Goal: Complete application form

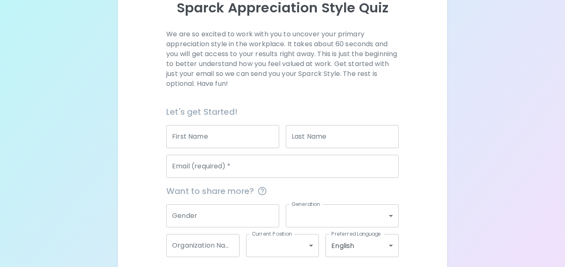
scroll to position [136, 0]
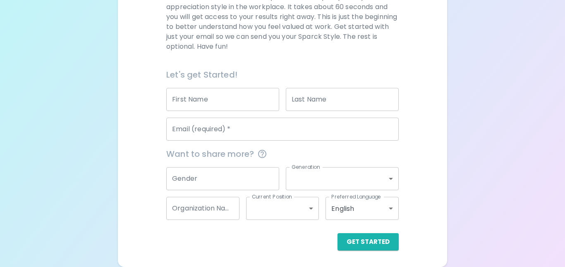
click at [232, 100] on input "First Name" at bounding box center [222, 99] width 113 height 23
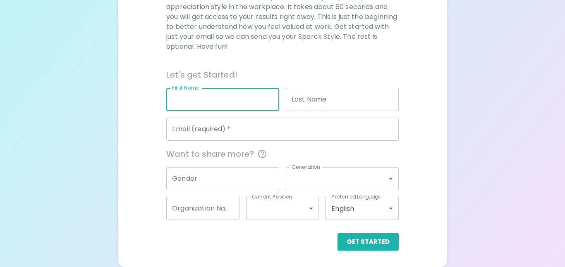
type input "[PERSON_NAME]"
type input "[EMAIL_ADDRESS][PERSON_NAME][DOMAIN_NAME]"
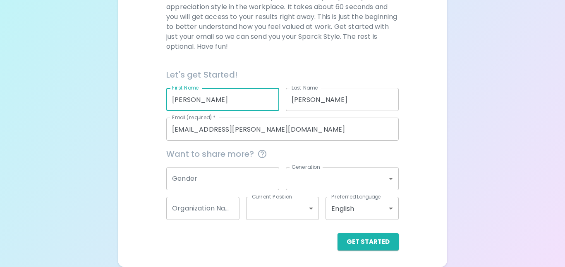
click at [224, 181] on input "Gender" at bounding box center [222, 178] width 113 height 23
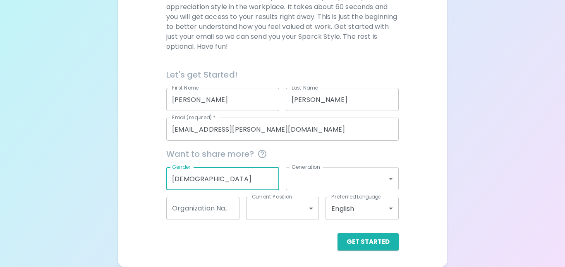
type input "[DEMOGRAPHIC_DATA]"
click at [345, 176] on body "Sparck Appreciation Style Quiz We are so excited to work with you to uncover yo…" at bounding box center [282, 66] width 565 height 404
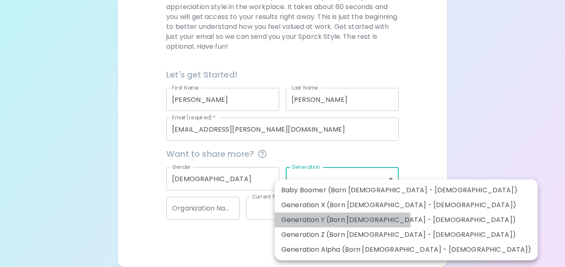
click at [339, 221] on li "Generation Y (Born [DEMOGRAPHIC_DATA] - [DEMOGRAPHIC_DATA])" at bounding box center [405, 220] width 263 height 15
type input "generation_y"
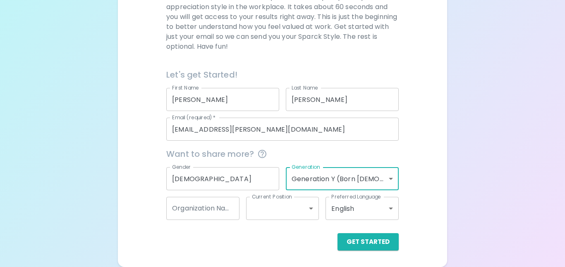
click at [222, 208] on input "Organization Name" at bounding box center [202, 208] width 73 height 23
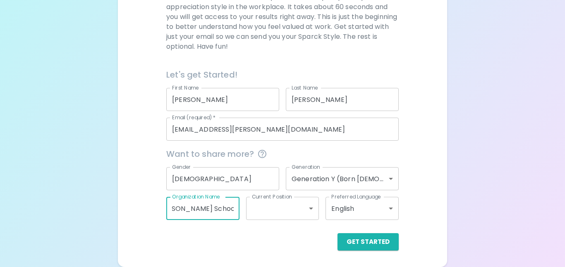
scroll to position [0, 19]
type input "[PERSON_NAME] Schools"
click at [309, 209] on body "Sparck Appreciation Style Quiz We are so excited to work with you to uncover yo…" at bounding box center [282, 66] width 565 height 404
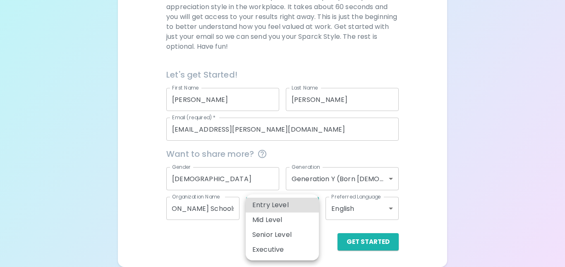
scroll to position [0, 0]
click at [276, 221] on li "Mid Level" at bounding box center [282, 220] width 73 height 15
type input "mid_level"
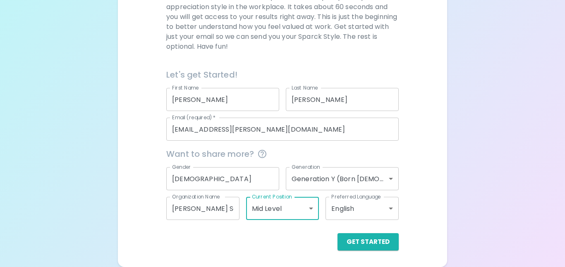
click at [387, 210] on body "Sparck Appreciation Style Quiz We are so excited to work with you to uncover yo…" at bounding box center [282, 66] width 565 height 404
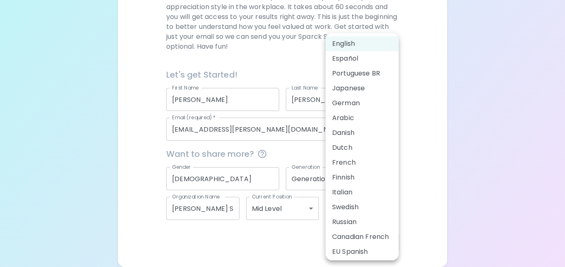
click at [352, 45] on li "English" at bounding box center [361, 43] width 73 height 15
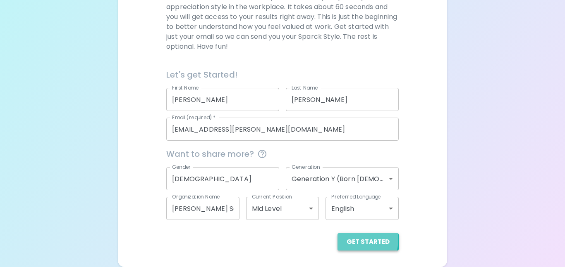
click at [359, 240] on button "Get Started" at bounding box center [367, 242] width 61 height 17
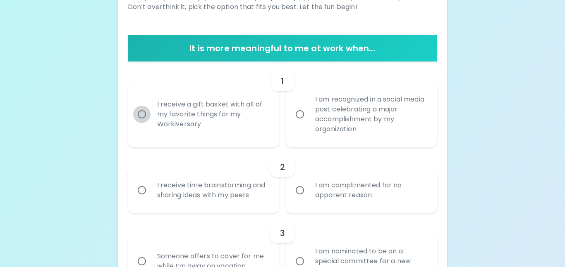
click at [141, 115] on input "I receive a gift basket with all of my favorite things for my Workiversary" at bounding box center [141, 114] width 17 height 17
radio input "true"
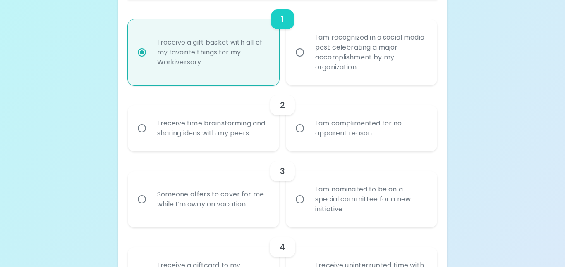
scroll to position [203, 0]
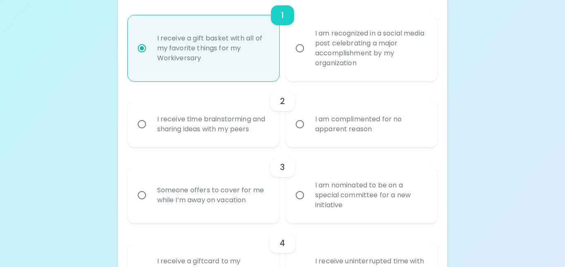
click at [299, 125] on input "I am complimented for no apparent reason" at bounding box center [299, 124] width 17 height 17
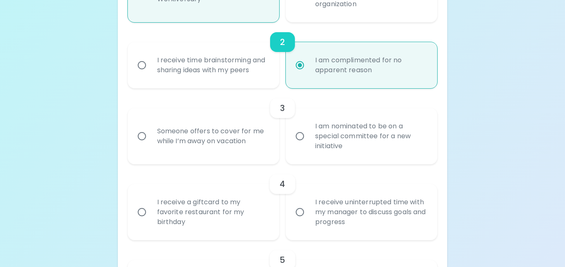
scroll to position [269, 0]
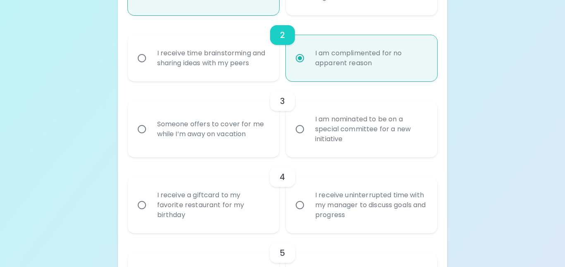
radio input "true"
click at [140, 129] on input "Someone offers to cover for me while I’m away on vacation" at bounding box center [141, 129] width 17 height 17
radio input "false"
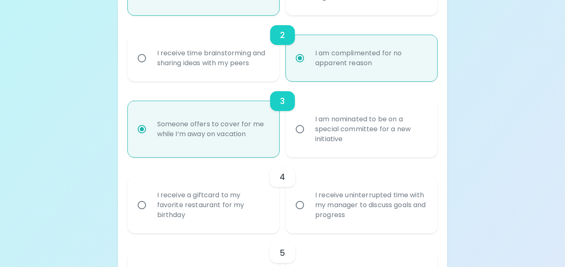
scroll to position [335, 0]
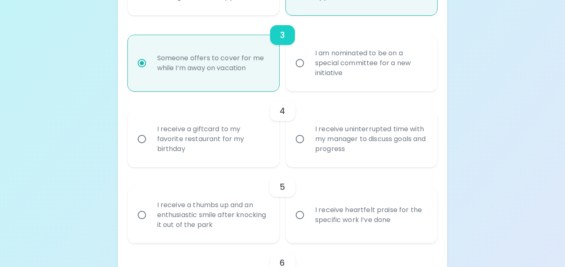
radio input "true"
click at [141, 139] on input "I receive a giftcard to my favorite restaurant for my birthday" at bounding box center [141, 139] width 17 height 17
radio input "false"
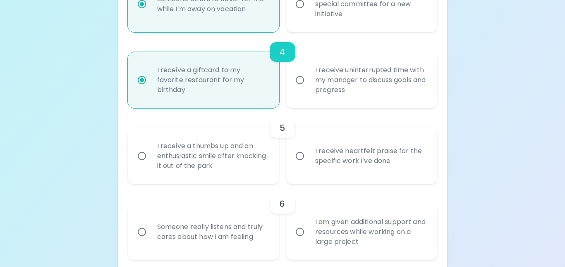
scroll to position [401, 0]
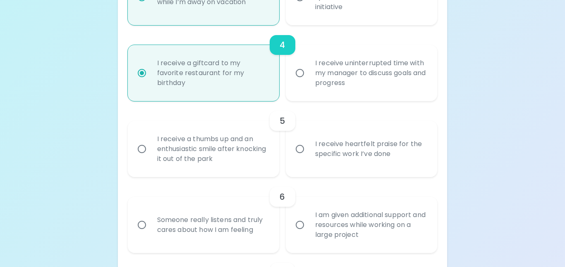
radio input "true"
click at [141, 149] on input "I receive a thumbs up and an enthusiastic smile after knocking it out of the pa…" at bounding box center [141, 149] width 17 height 17
radio input "false"
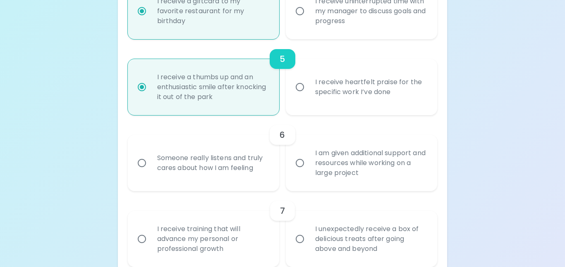
scroll to position [467, 0]
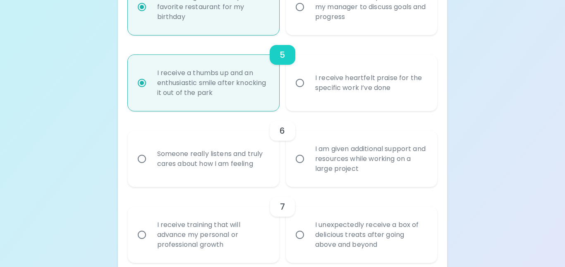
radio input "true"
click at [300, 160] on input "I am given additional support and resources while working on a large project" at bounding box center [299, 158] width 17 height 17
radio input "false"
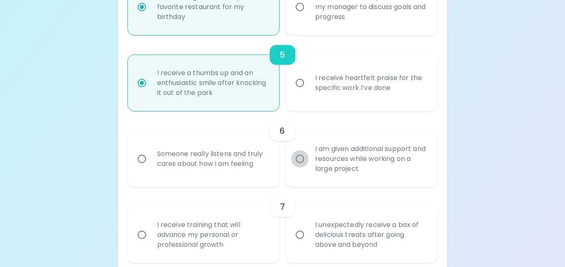
radio input "false"
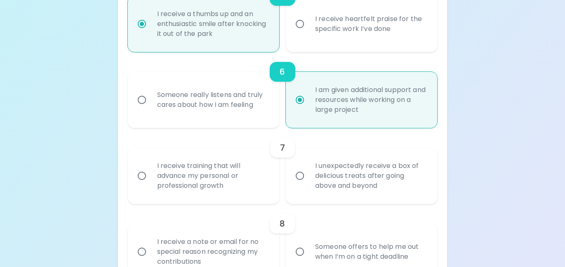
scroll to position [533, 0]
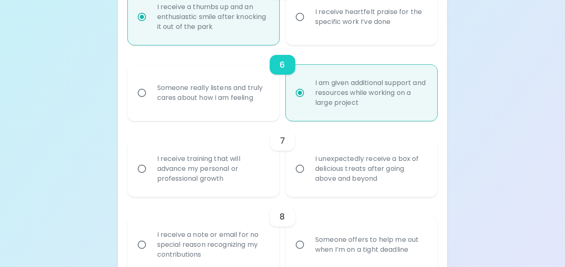
radio input "true"
click at [299, 168] on input "I unexpectedly receive a box of delicious treats after going above and beyond" at bounding box center [299, 168] width 17 height 17
radio input "false"
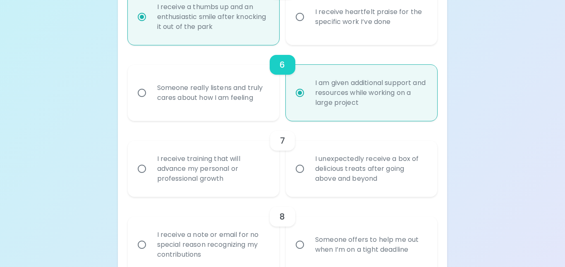
radio input "false"
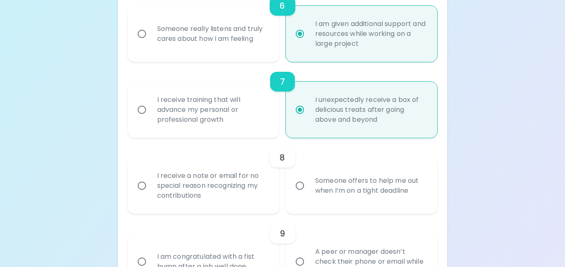
scroll to position [599, 0]
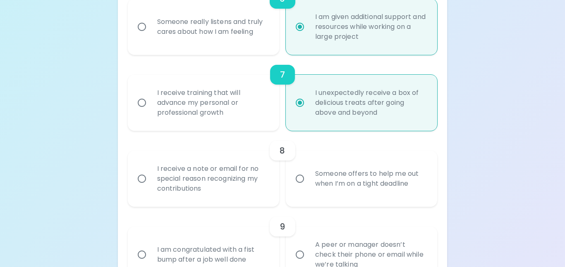
radio input "true"
click at [140, 179] on input "I receive a note or email for no special reason recognizing my contributions" at bounding box center [141, 178] width 17 height 17
radio input "false"
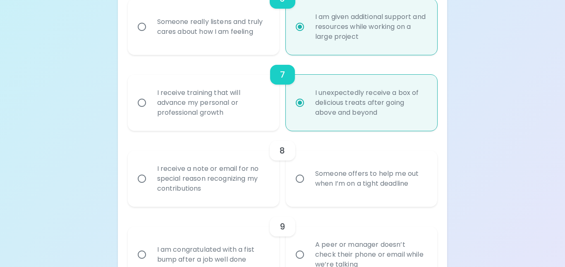
radio input "false"
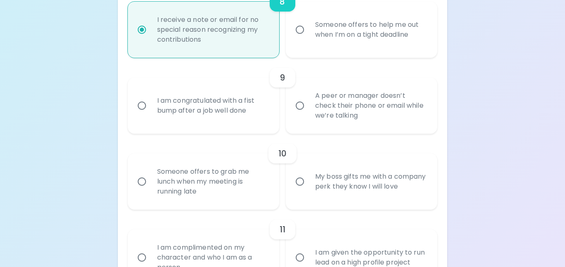
scroll to position [749, 0]
radio input "true"
click at [142, 104] on input "I am congratulated with a fist bump after a job well done" at bounding box center [141, 105] width 17 height 17
radio input "false"
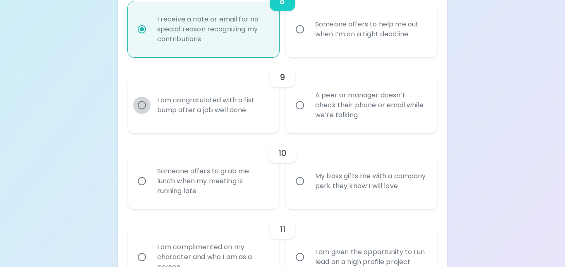
radio input "false"
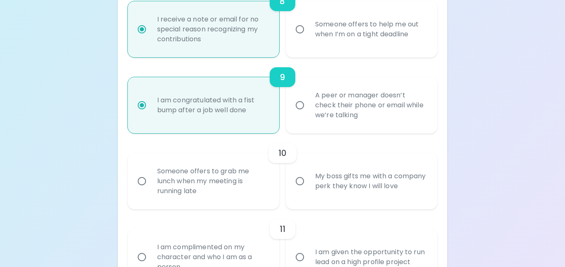
scroll to position [815, 0]
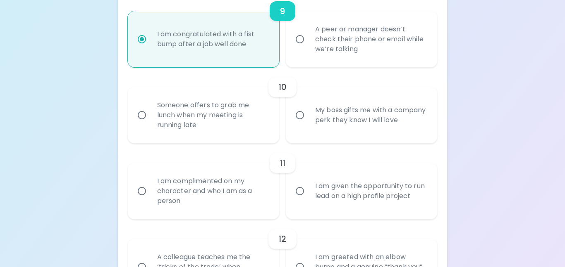
radio input "true"
click at [140, 116] on input "Someone offers to grab me lunch when my meeting is running late" at bounding box center [141, 115] width 17 height 17
radio input "false"
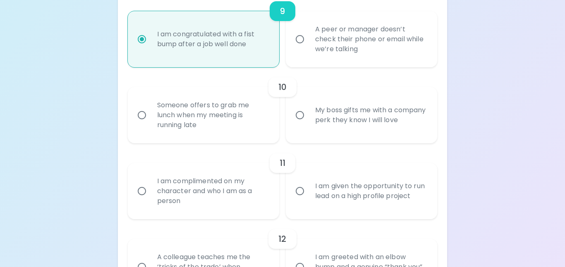
radio input "false"
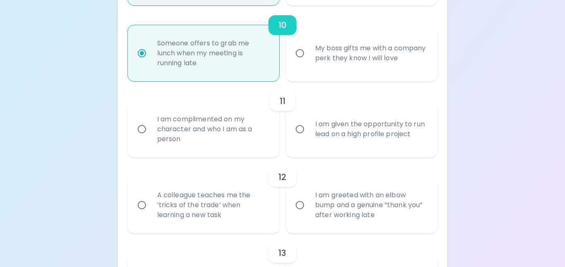
scroll to position [881, 0]
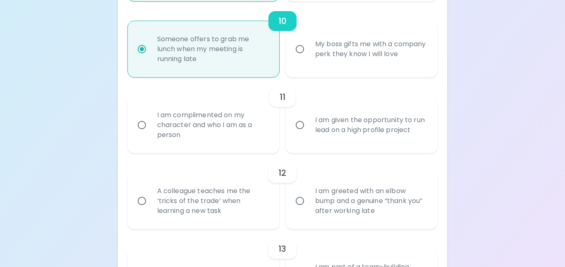
radio input "true"
click at [141, 126] on input "I am complimented on my character and who I am as a person" at bounding box center [141, 125] width 17 height 17
radio input "false"
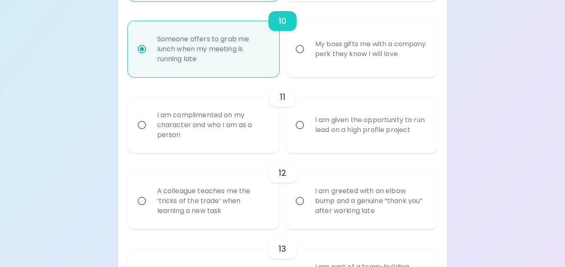
radio input "false"
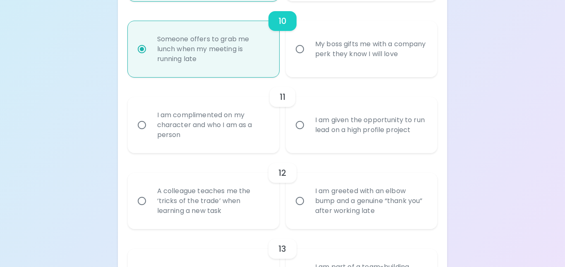
radio input "false"
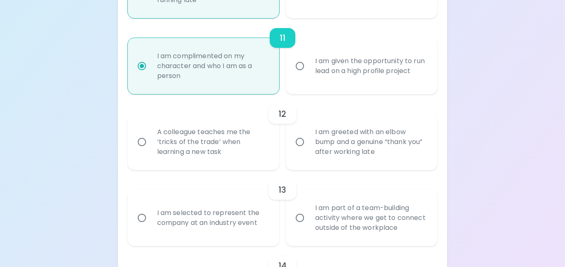
scroll to position [947, 0]
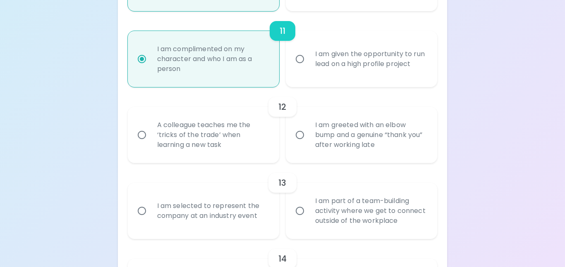
radio input "true"
click at [300, 134] on input "I am greeted with an elbow bump and a genuine “thank you” after working late" at bounding box center [299, 134] width 17 height 17
radio input "false"
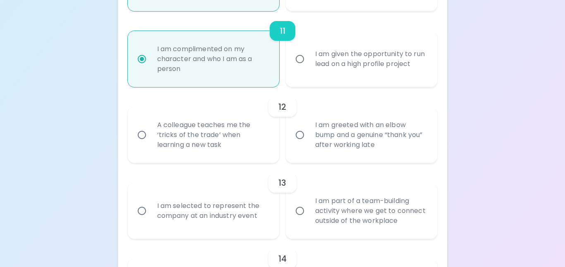
radio input "false"
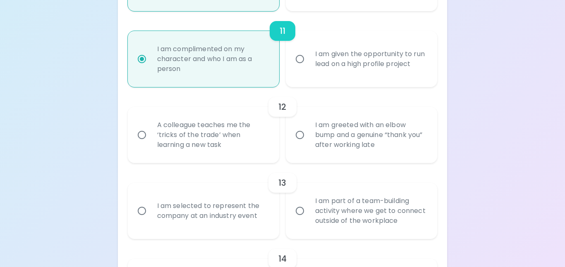
radio input "false"
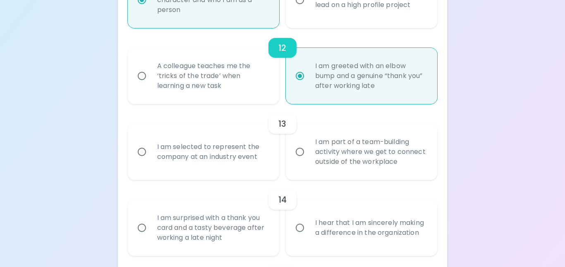
scroll to position [1014, 0]
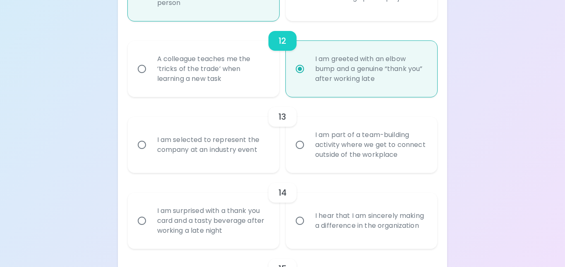
radio input "true"
click at [300, 145] on input "I am part of a team-building activity where we get to connect outside of the wo…" at bounding box center [299, 144] width 17 height 17
radio input "false"
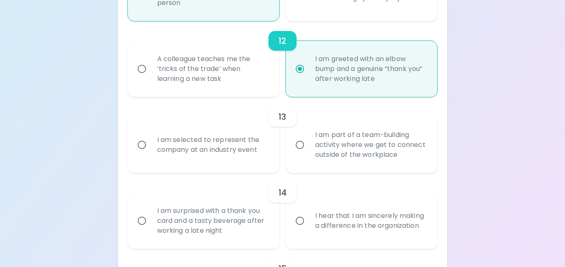
radio input "false"
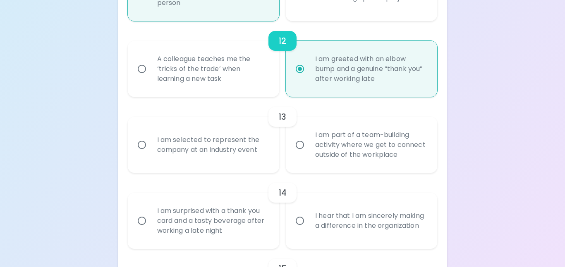
radio input "false"
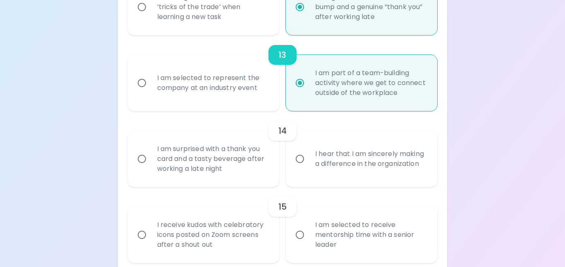
scroll to position [1080, 0]
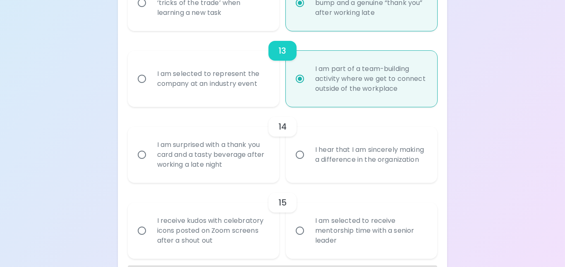
radio input "true"
click at [300, 156] on input "I hear that I am sincerely making a difference in the organization" at bounding box center [299, 154] width 17 height 17
radio input "false"
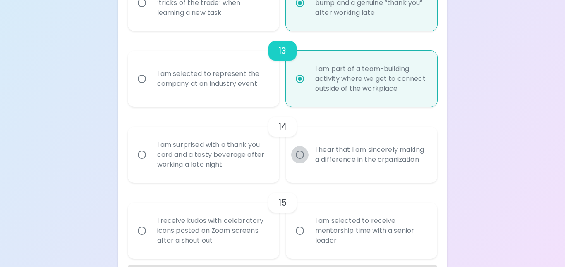
radio input "false"
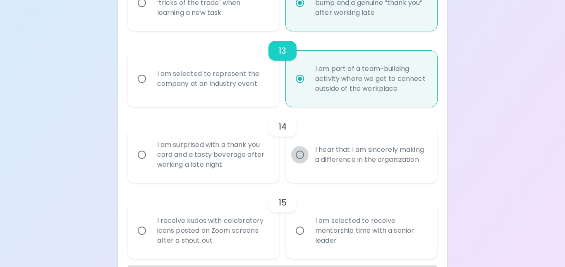
radio input "false"
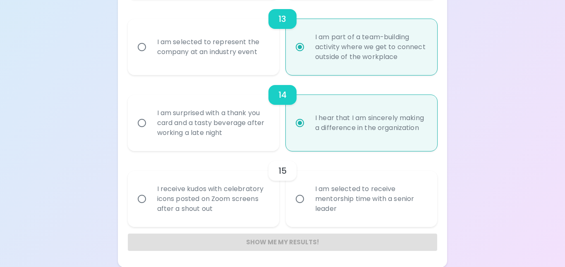
scroll to position [1112, 0]
radio input "true"
click at [141, 198] on input "I receive kudos with celebratory icons posted on Zoom screens after a shout out" at bounding box center [141, 198] width 17 height 17
radio input "false"
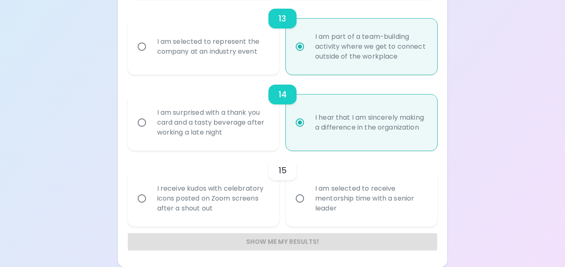
radio input "false"
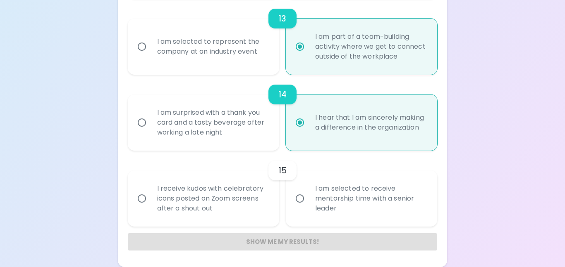
radio input "false"
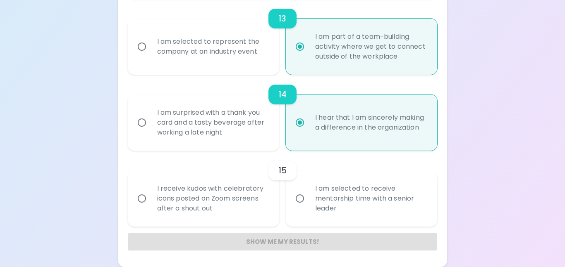
radio input "false"
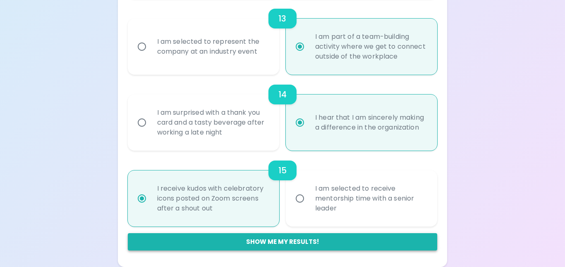
radio input "true"
click at [216, 242] on button "Show me my results!" at bounding box center [283, 242] width 310 height 17
radio input "false"
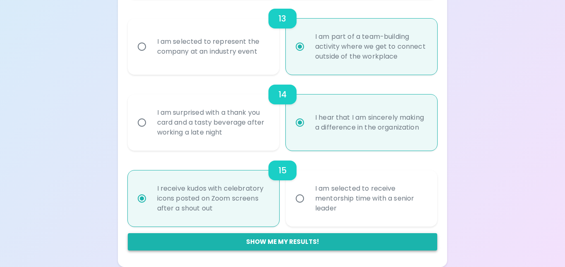
radio input "false"
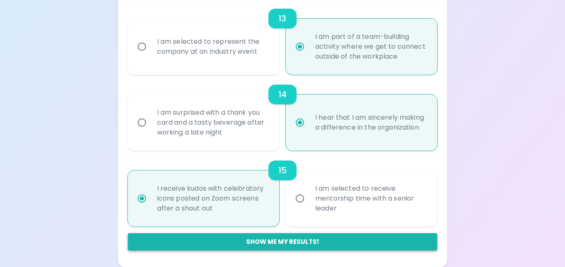
radio input "false"
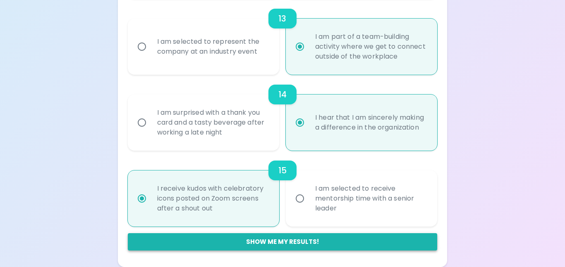
radio input "false"
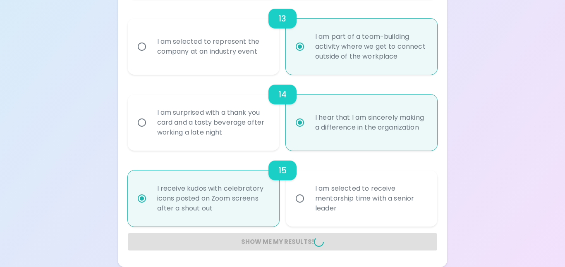
radio input "false"
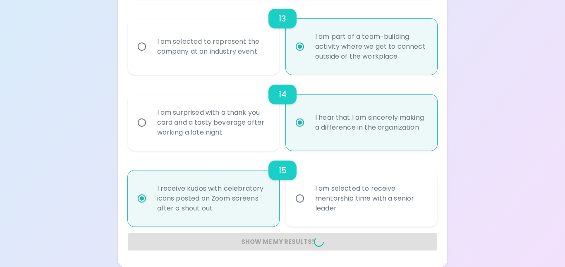
radio input "false"
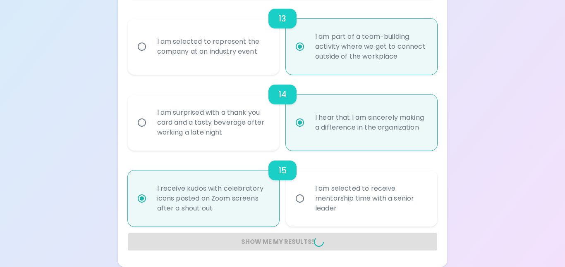
radio input "false"
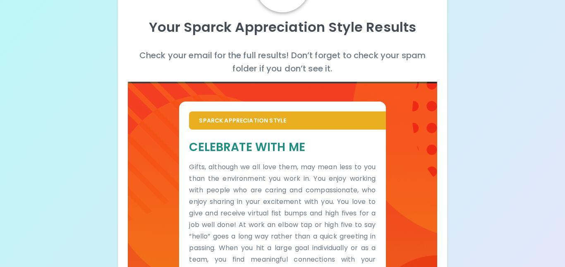
scroll to position [0, 0]
